Goal: Transaction & Acquisition: Purchase product/service

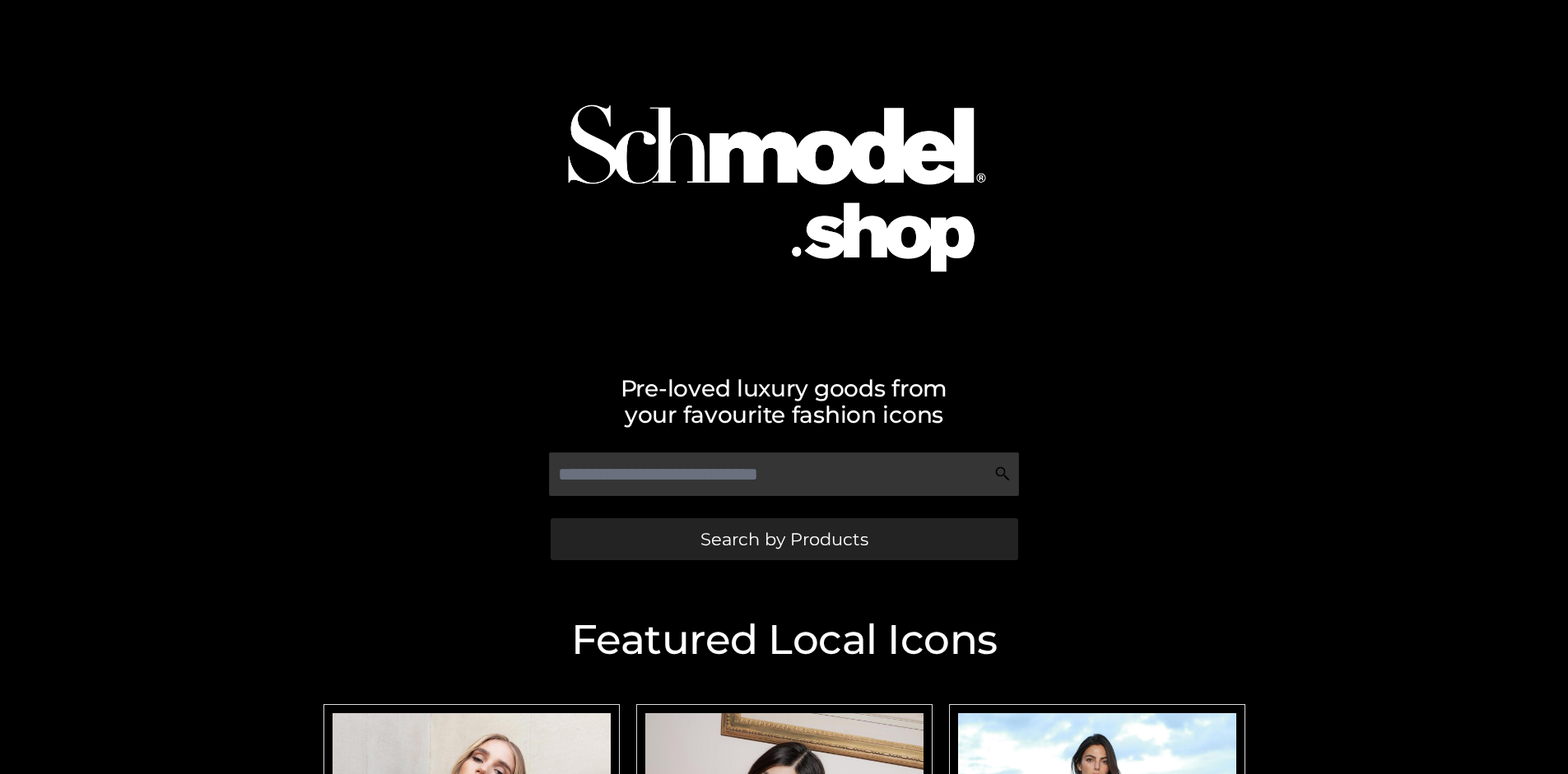
click at [784, 539] on span "Search by Products" at bounding box center [784, 540] width 168 height 17
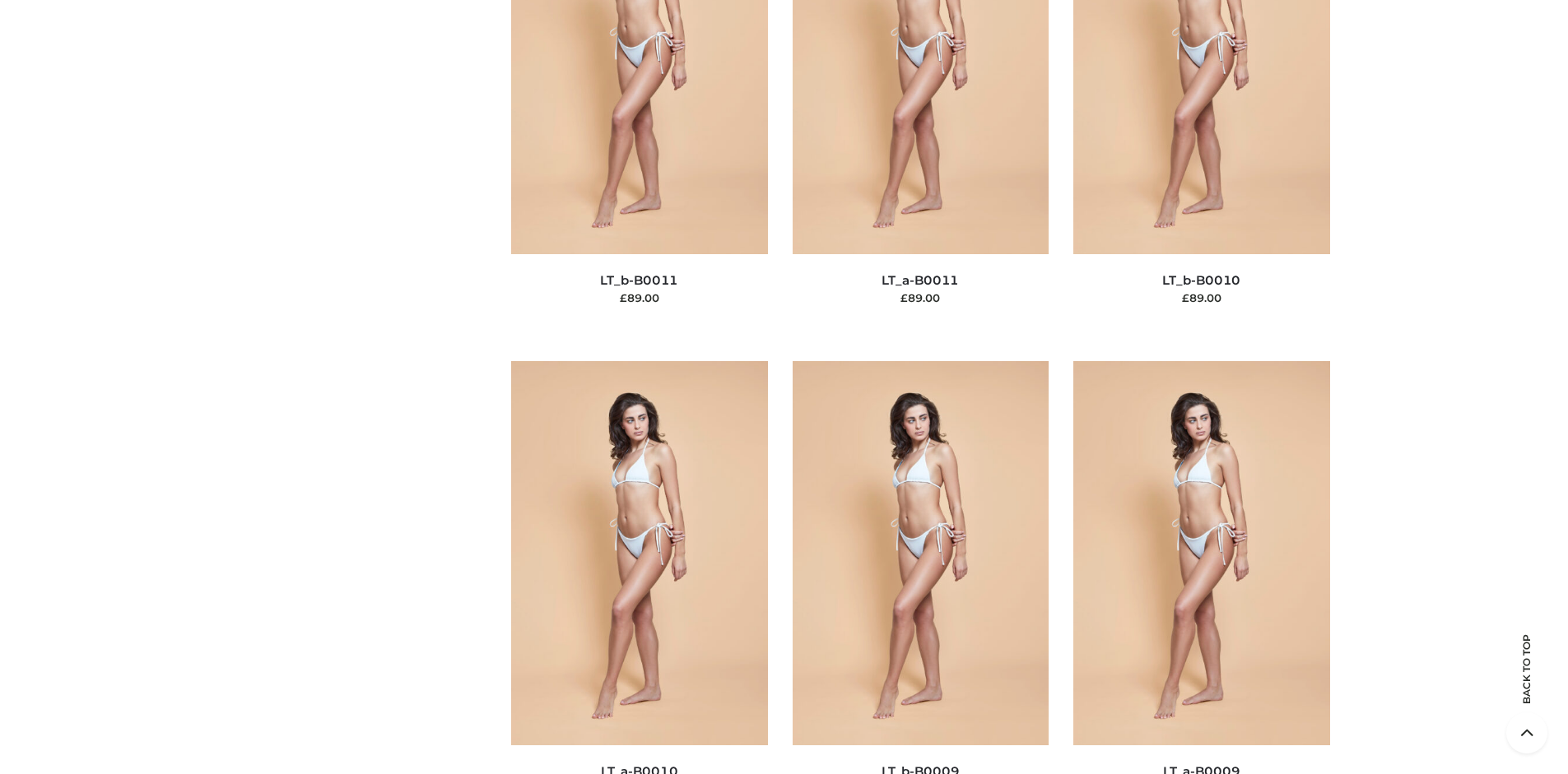
scroll to position [214, 0]
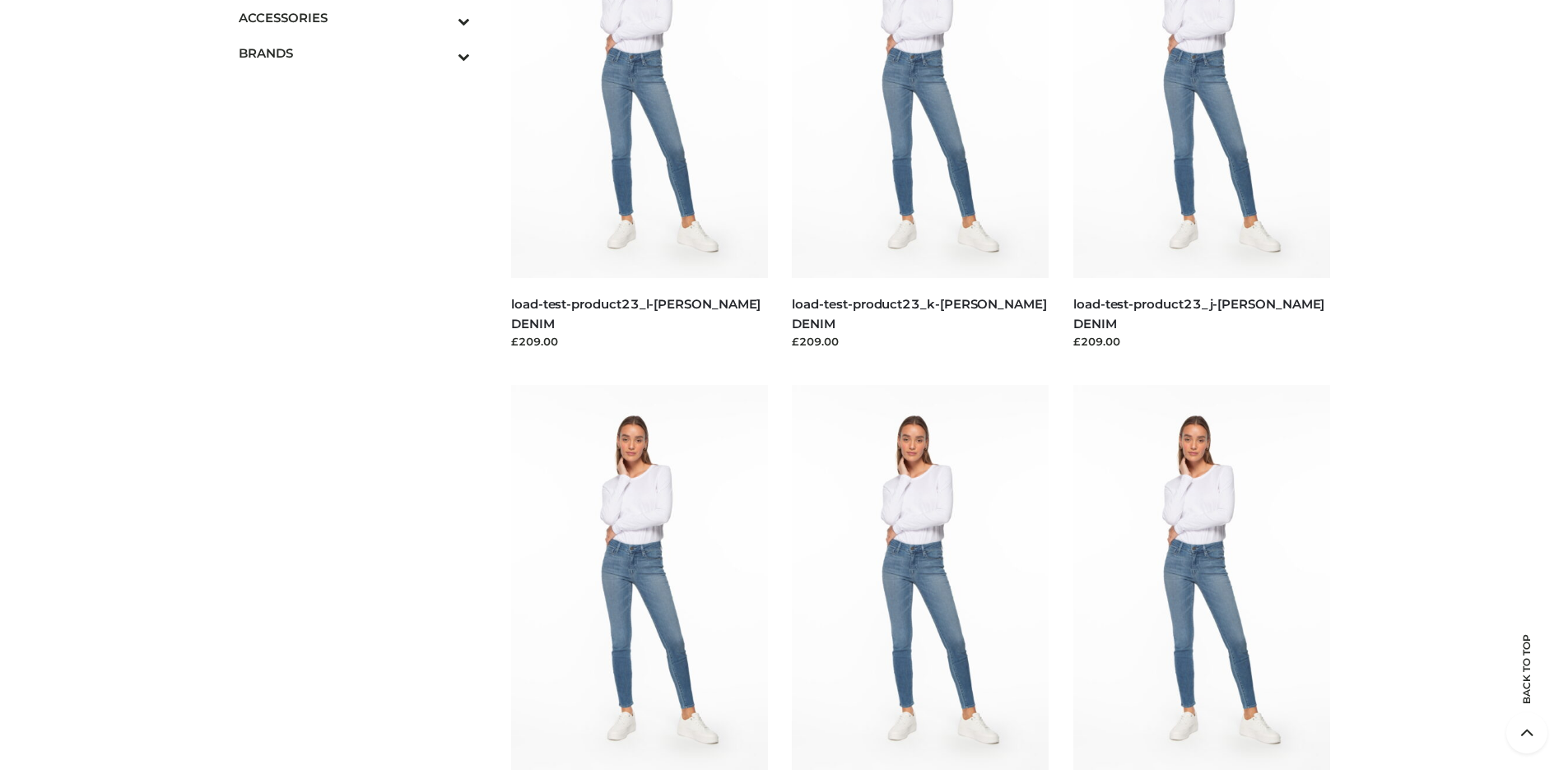
click at [441, 17] on icon "Toggle Submenu" at bounding box center [377, 21] width 184 height 19
click at [0, 0] on span "BAGS" at bounding box center [0, 0] width 0 height 0
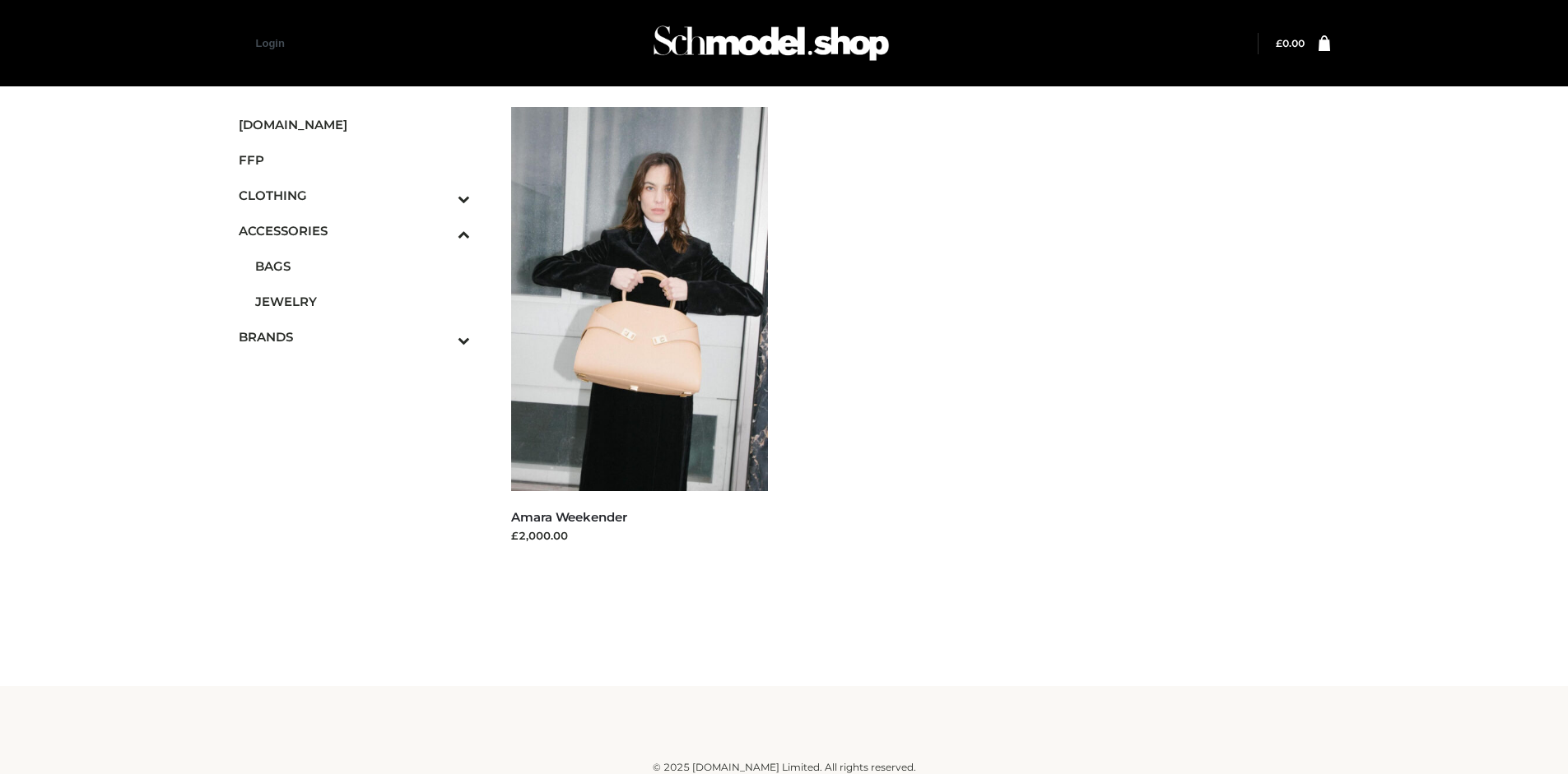
click at [354, 160] on span "FFP" at bounding box center [355, 160] width 232 height 19
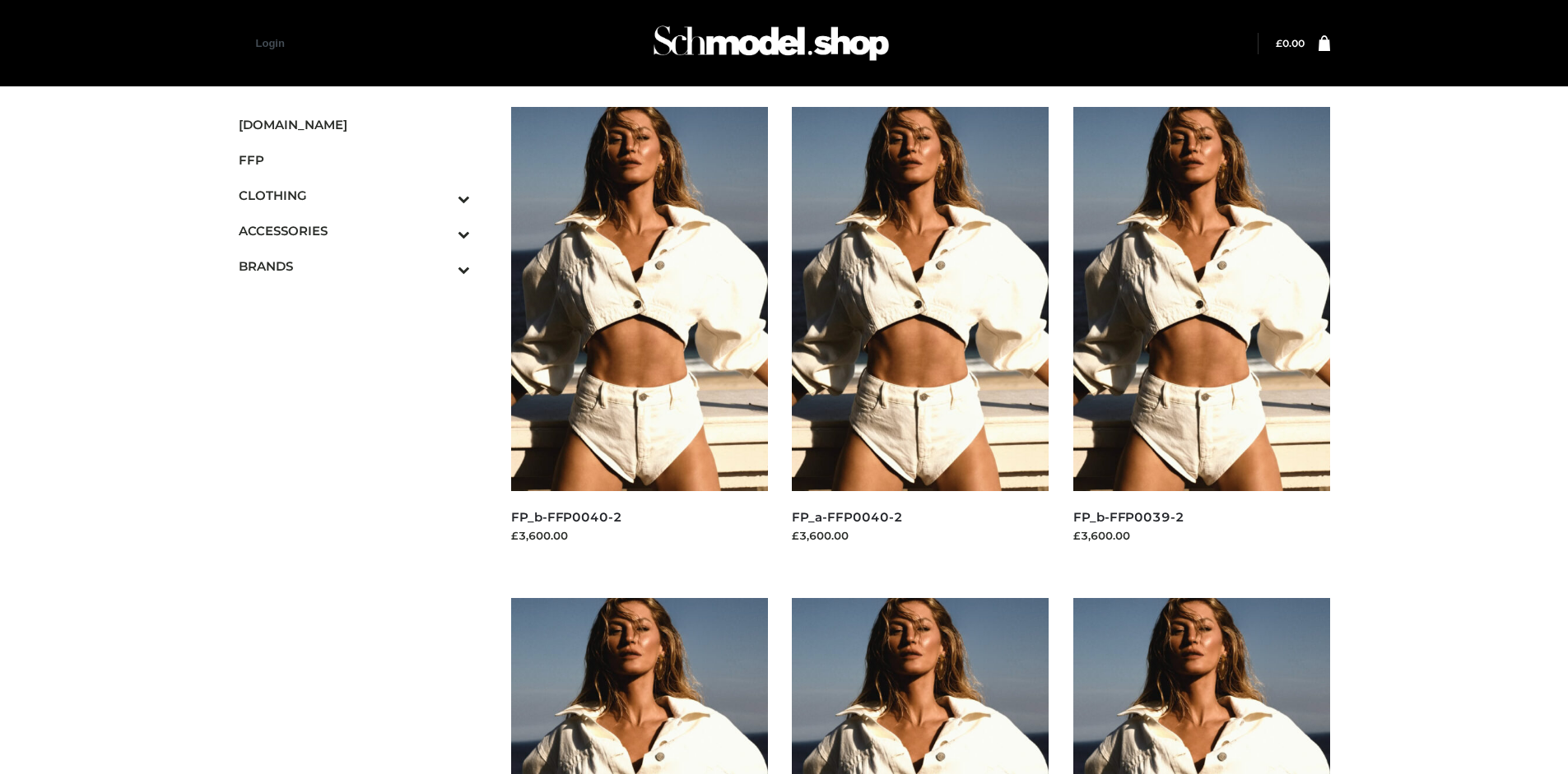
click at [1200, 336] on img at bounding box center [1201, 299] width 257 height 384
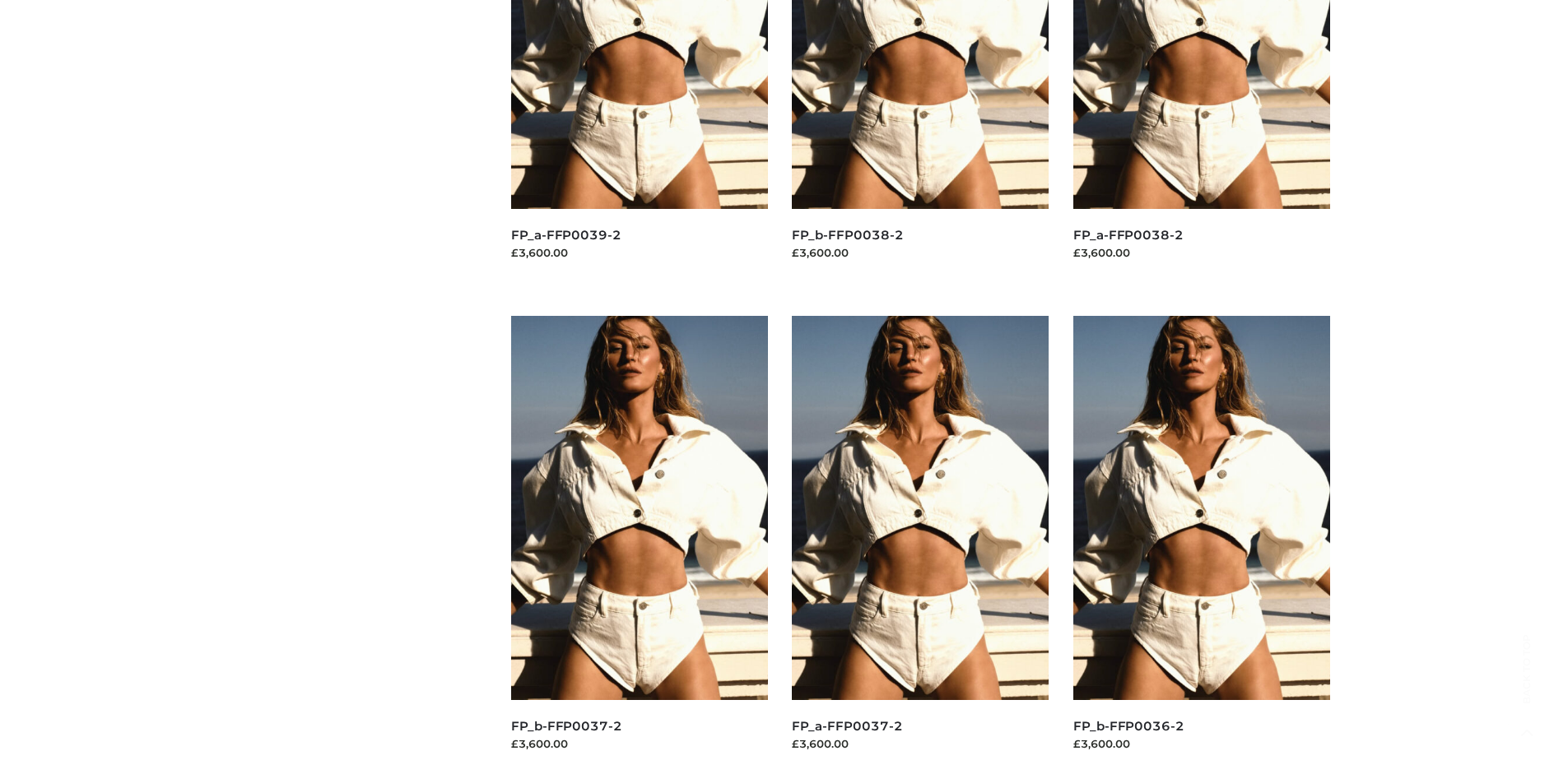
click at [639, 545] on img at bounding box center [639, 508] width 257 height 384
click at [920, 545] on img at bounding box center [920, 508] width 257 height 384
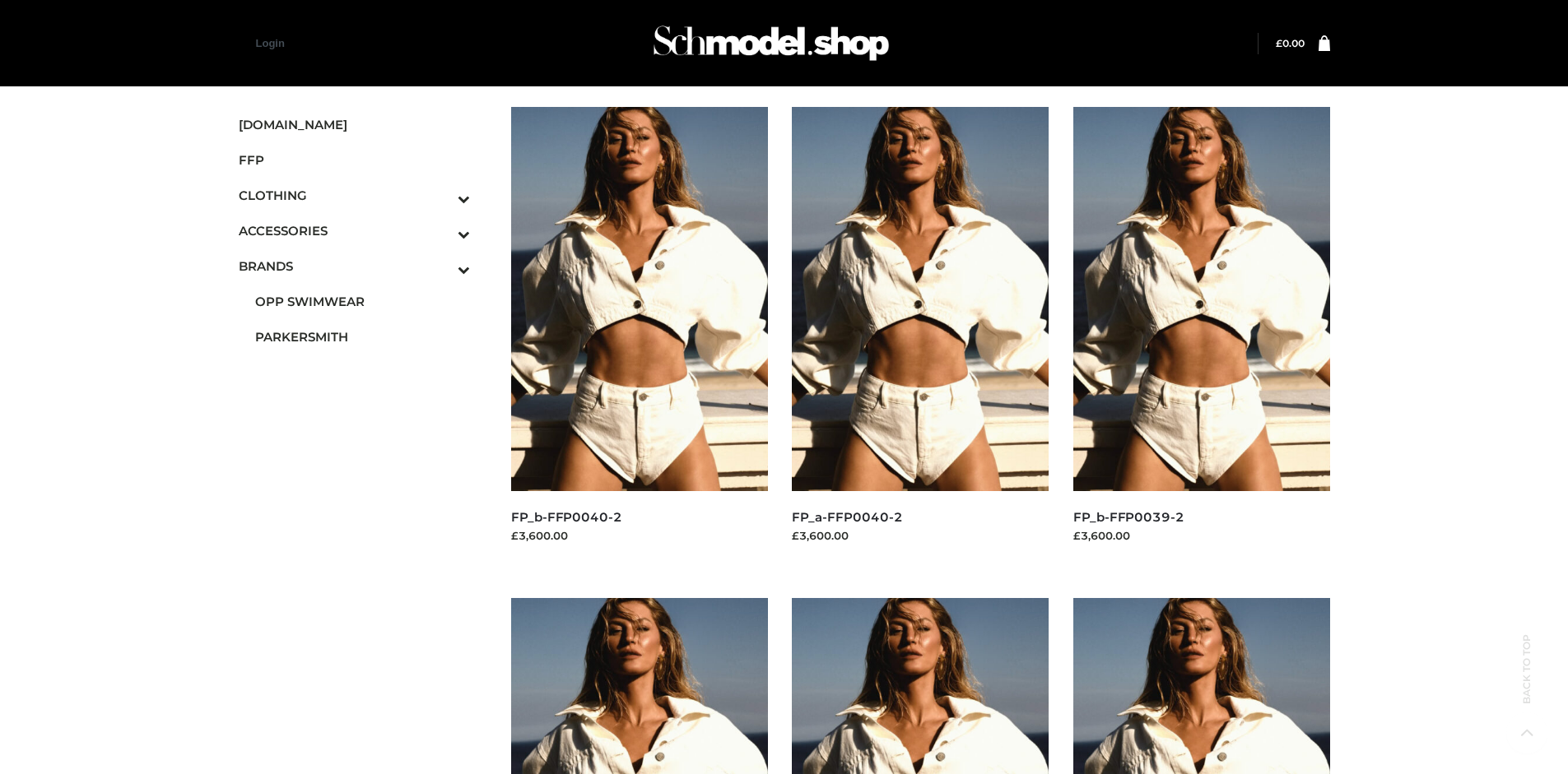
click at [362, 336] on span "PARKERSMITH" at bounding box center [363, 337] width 215 height 19
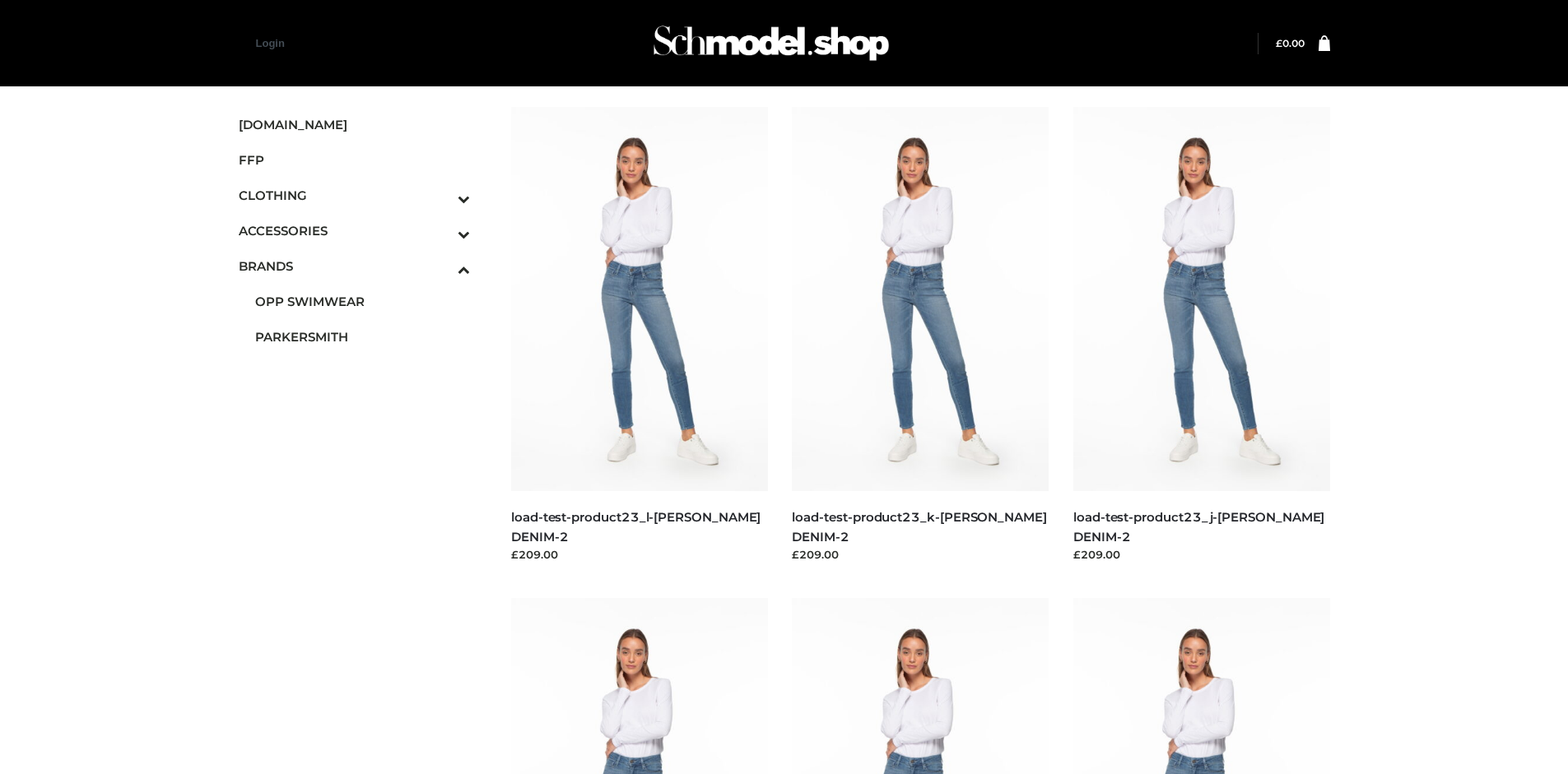
click at [1200, 336] on img at bounding box center [1201, 299] width 257 height 384
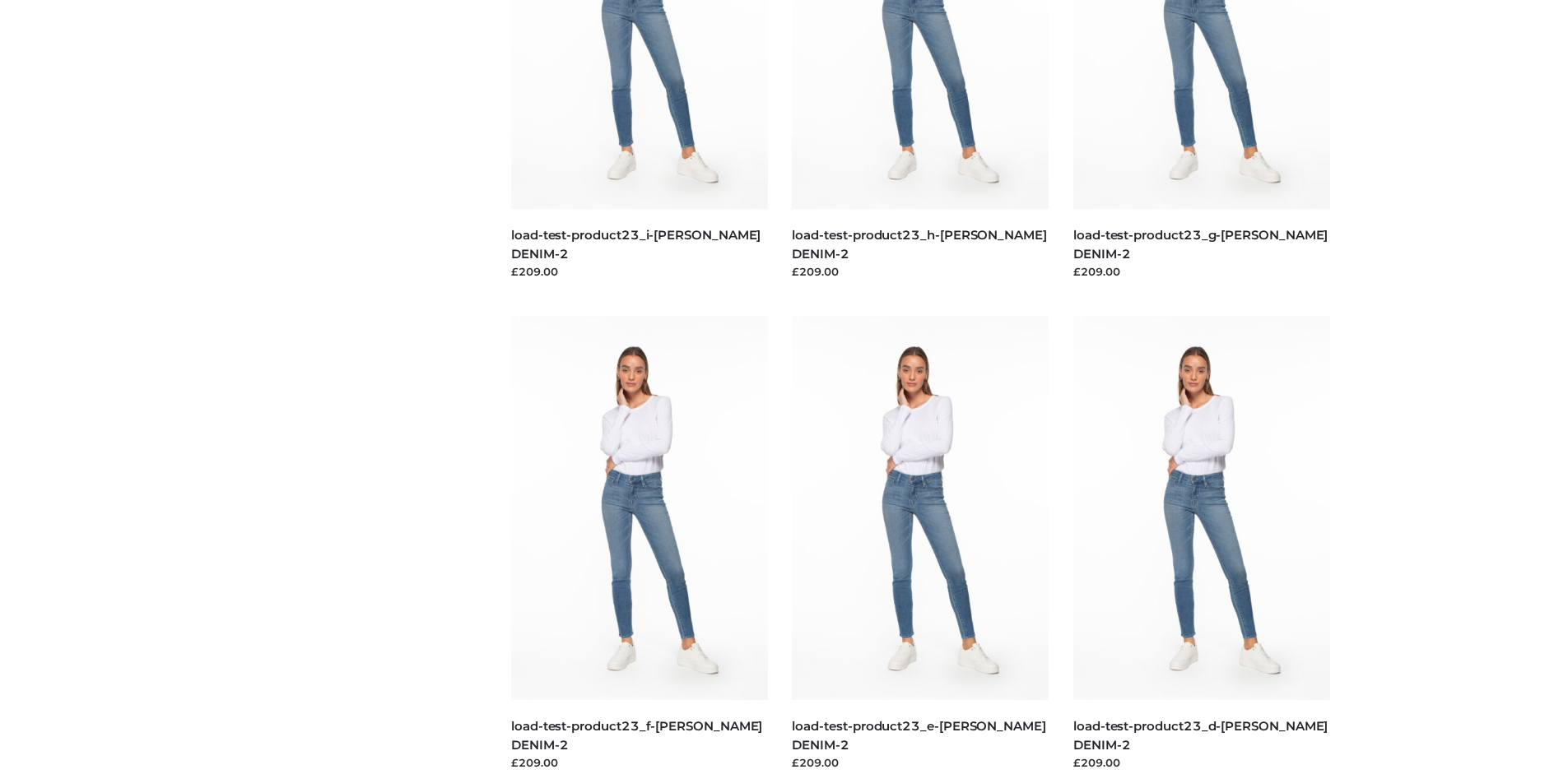
click at [1200, 545] on img at bounding box center [1201, 508] width 257 height 384
click at [920, 545] on img at bounding box center [920, 508] width 257 height 384
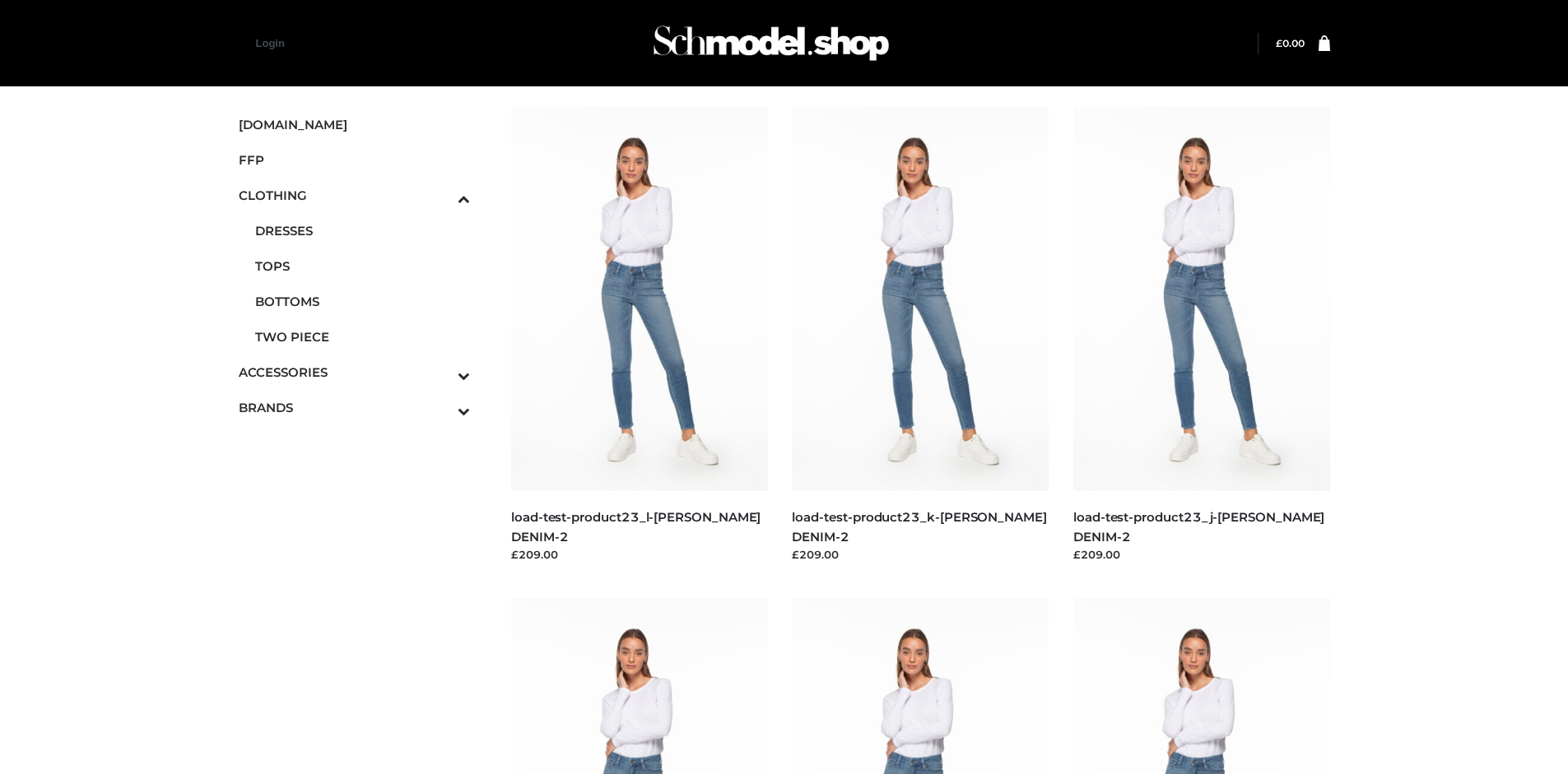
click at [362, 302] on span "BOTTOMS" at bounding box center [363, 302] width 215 height 19
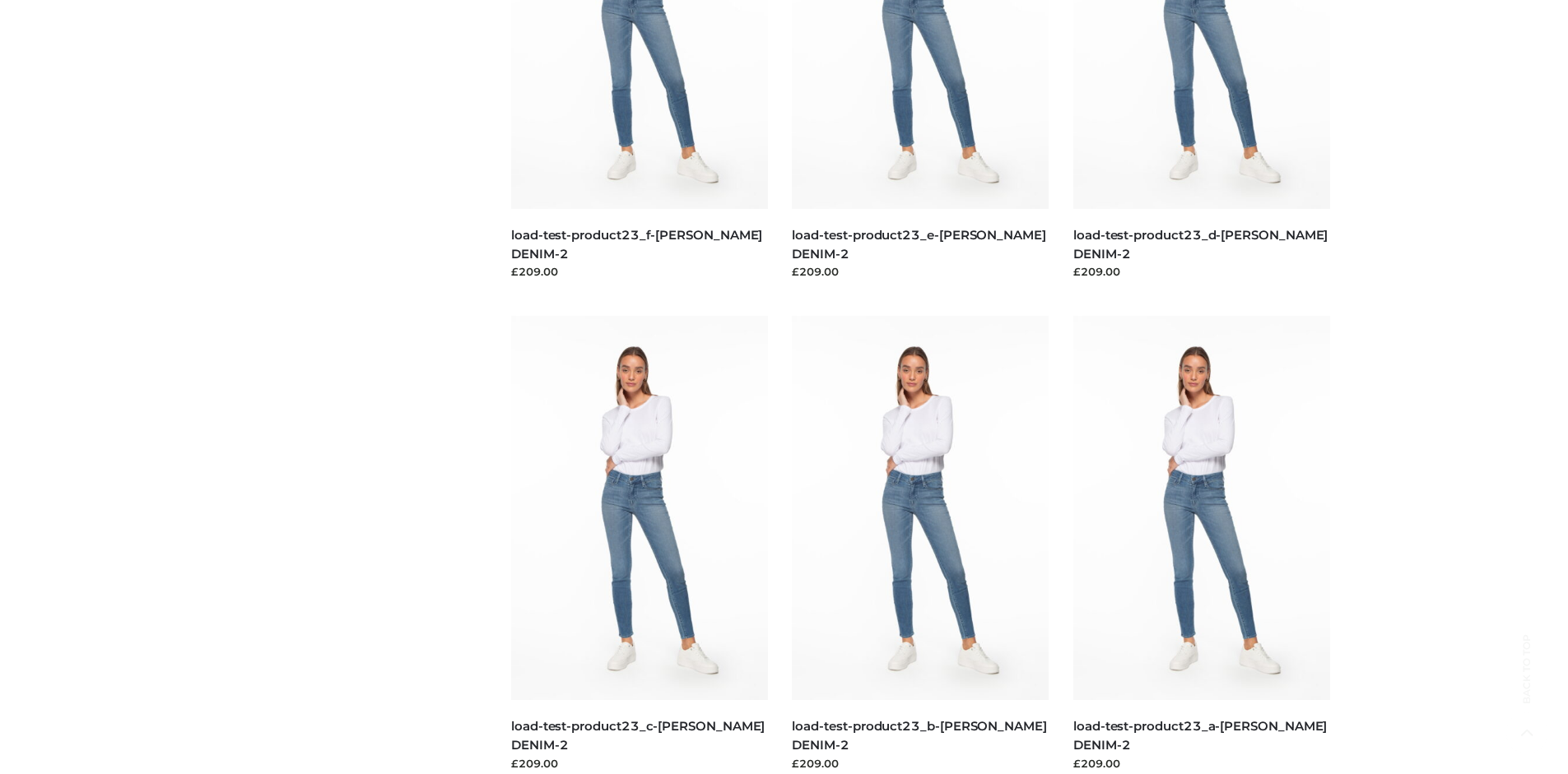
click at [639, 545] on img at bounding box center [639, 508] width 257 height 384
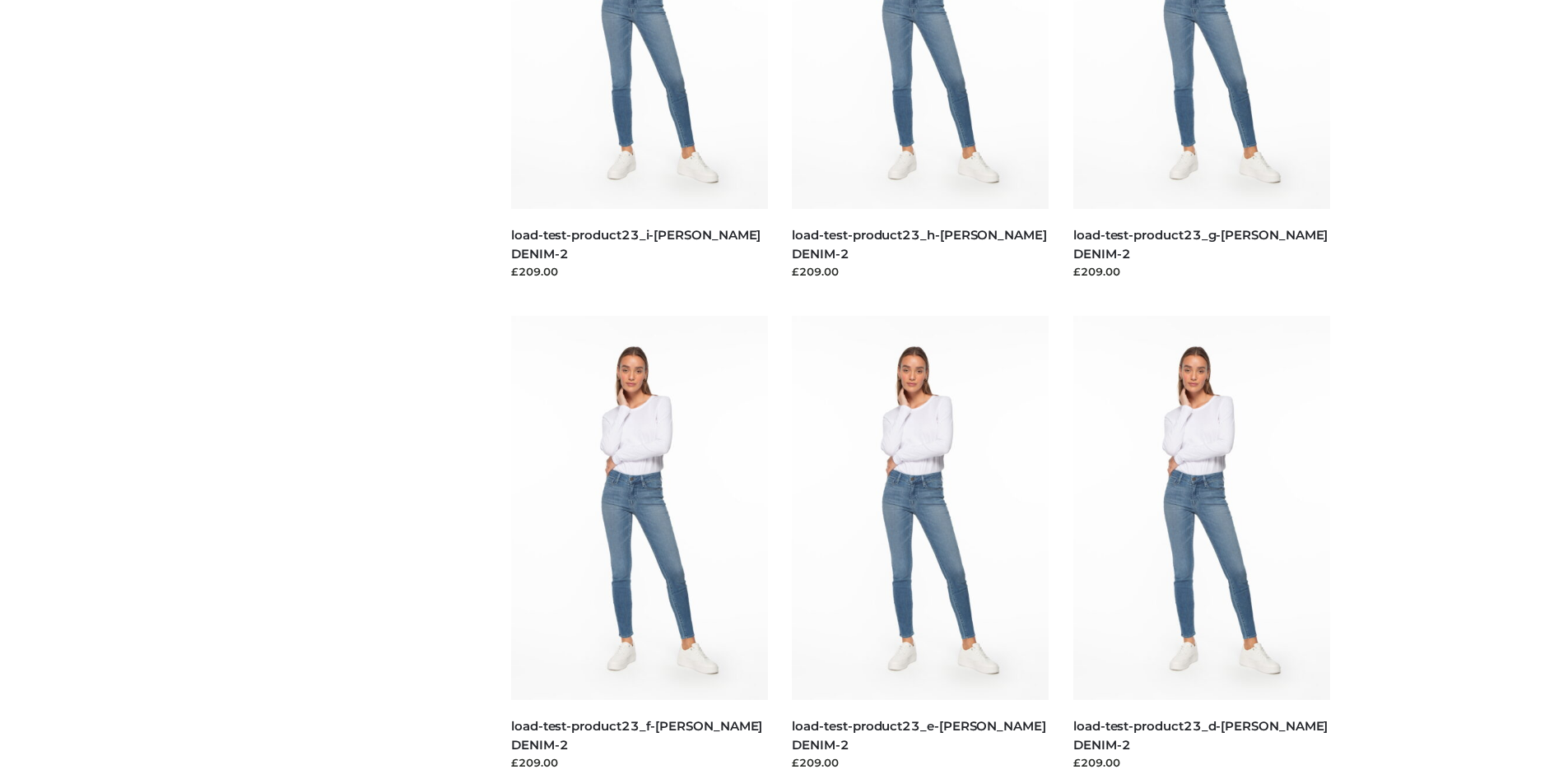
click at [639, 545] on img at bounding box center [639, 508] width 257 height 384
click at [920, 545] on img at bounding box center [920, 508] width 257 height 384
